Goal: Information Seeking & Learning: Learn about a topic

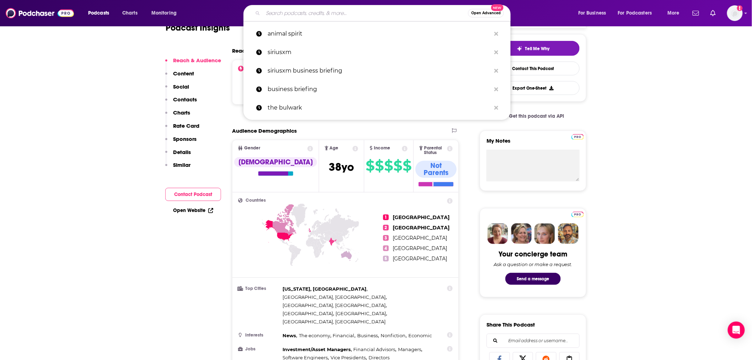
scroll to position [158, 0]
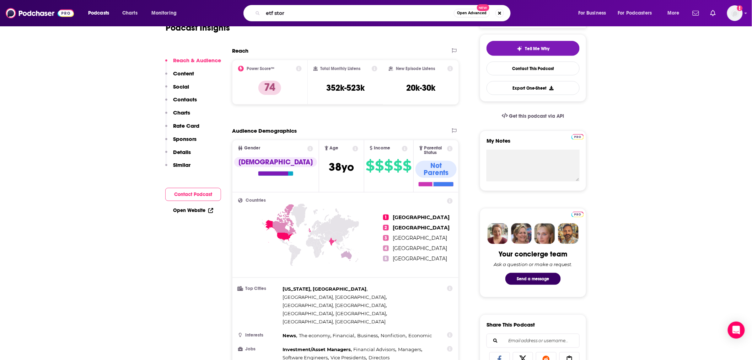
type input "etf store"
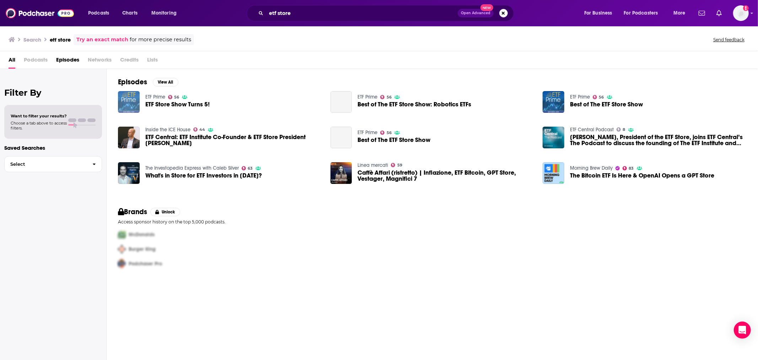
click at [128, 100] on img "ETF Store Show Turns 5!" at bounding box center [129, 102] width 22 height 22
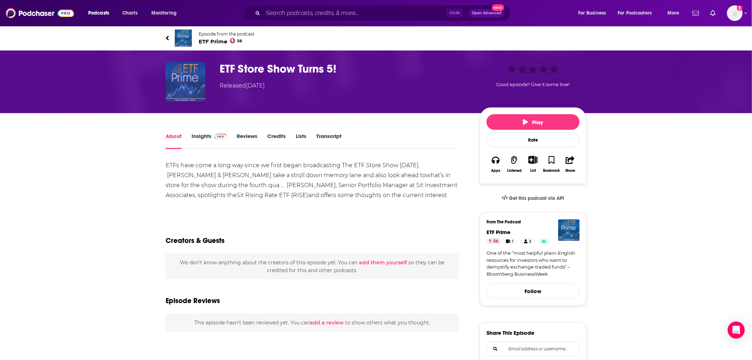
click at [173, 95] on img "ETF Store Show Turns 5!" at bounding box center [186, 82] width 40 height 40
click at [197, 137] on link "Insights" at bounding box center [209, 141] width 35 height 16
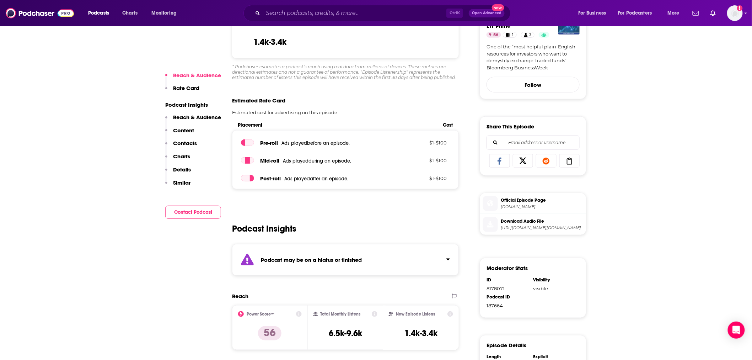
scroll to position [276, 0]
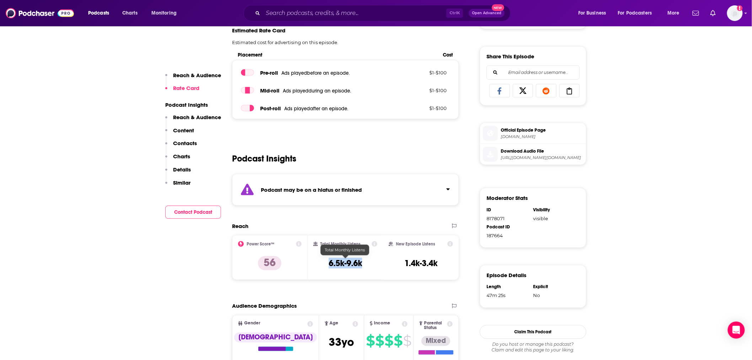
drag, startPoint x: 366, startPoint y: 261, endPoint x: 323, endPoint y: 261, distance: 43.0
click at [323, 261] on div "Total Monthly Listens 6.5k-9.6k" at bounding box center [345, 257] width 64 height 33
drag, startPoint x: 671, startPoint y: 127, endPoint x: 641, endPoint y: 48, distance: 83.9
